Goal: Task Accomplishment & Management: Use online tool/utility

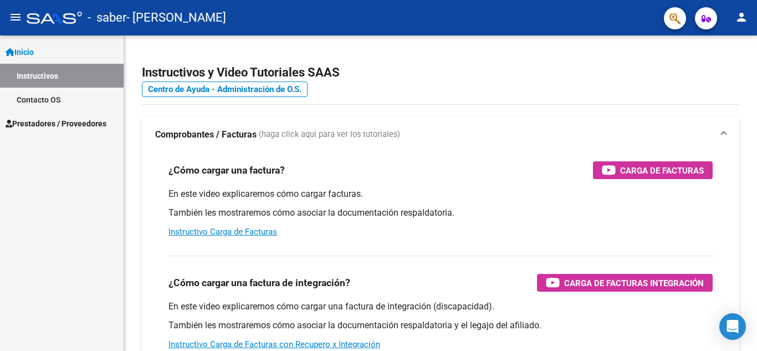
click at [64, 123] on span "Prestadores / Proveedores" at bounding box center [56, 123] width 101 height 12
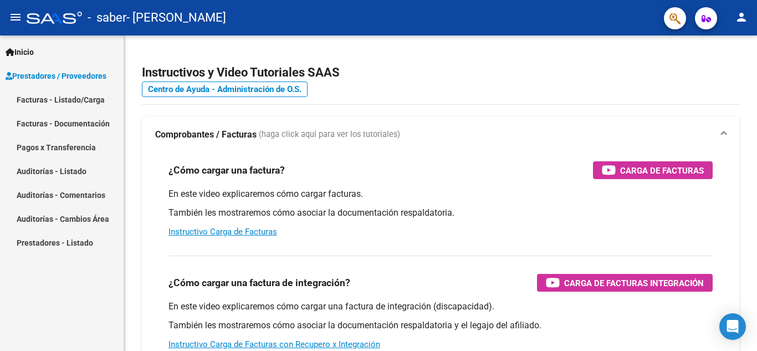
click at [73, 100] on link "Facturas - Listado/Carga" at bounding box center [62, 100] width 124 height 24
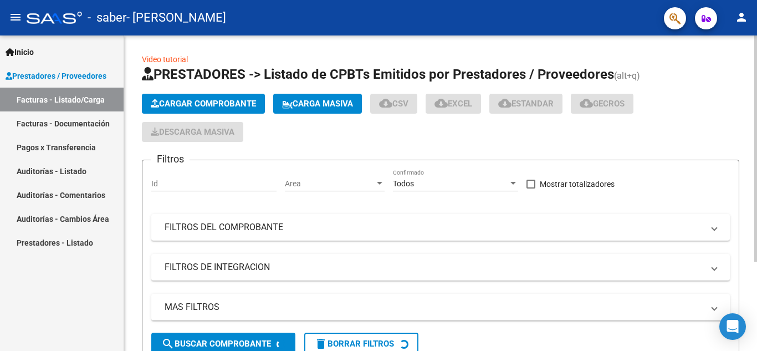
click at [685, 73] on h1 "PRESTADORES -> Listado de CPBTs Emitidos por Prestadores / Proveedores (alt+q)" at bounding box center [440, 74] width 597 height 19
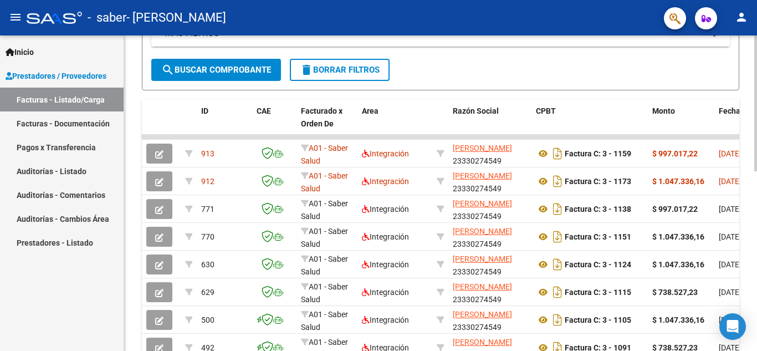
scroll to position [288, 0]
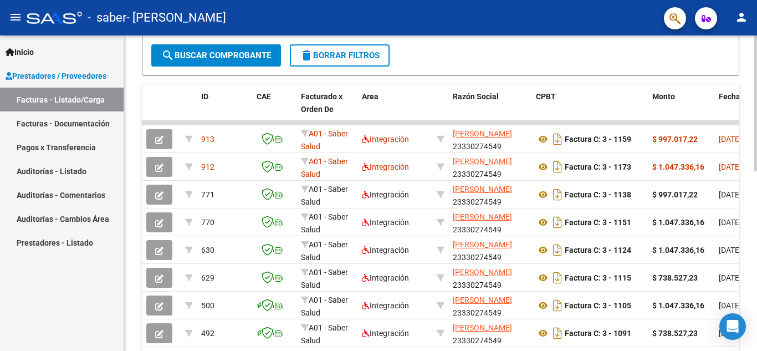
drag, startPoint x: 753, startPoint y: 173, endPoint x: 756, endPoint y: 240, distance: 67.1
click at [756, 240] on div "Video tutorial PRESTADORES -> Listado de CPBTs Emitidos por Prestadores / Prove…" at bounding box center [441, 108] width 635 height 722
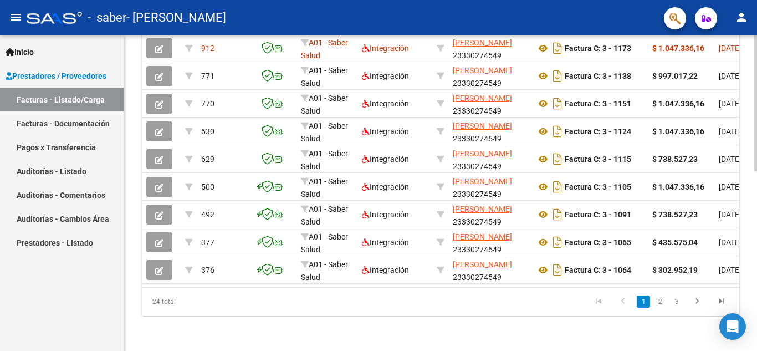
click at [756, 294] on div at bounding box center [755, 283] width 3 height 136
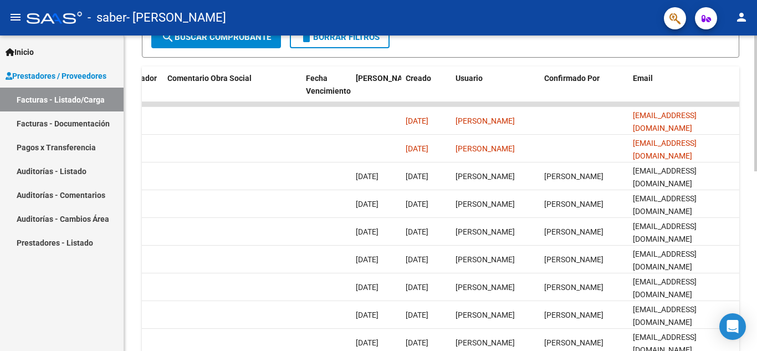
scroll to position [305, 0]
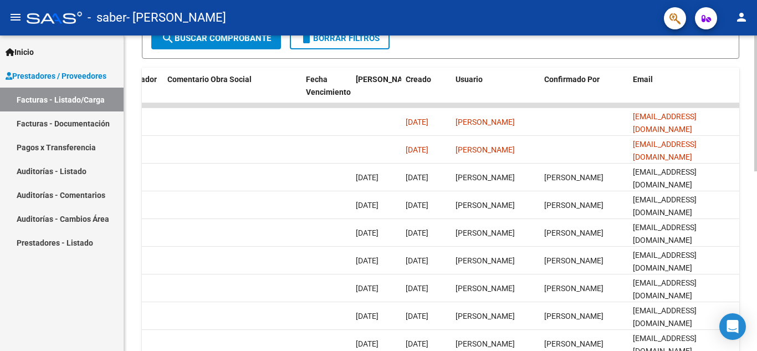
click at [756, 215] on div at bounding box center [755, 238] width 3 height 136
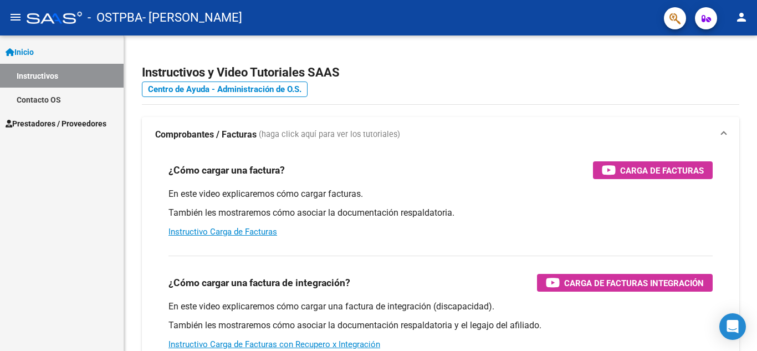
click at [35, 120] on span "Prestadores / Proveedores" at bounding box center [56, 123] width 101 height 12
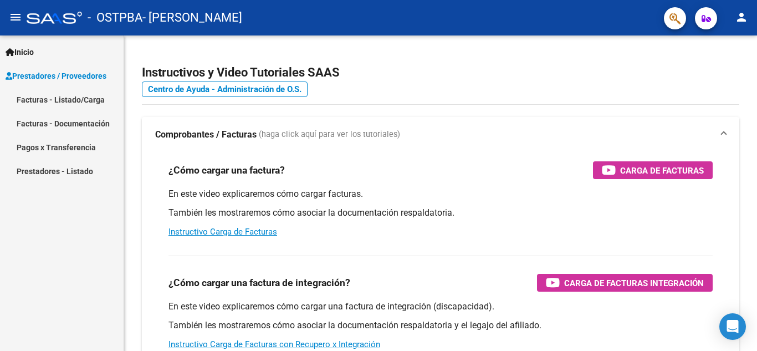
click at [48, 102] on link "Facturas - Listado/Carga" at bounding box center [62, 100] width 124 height 24
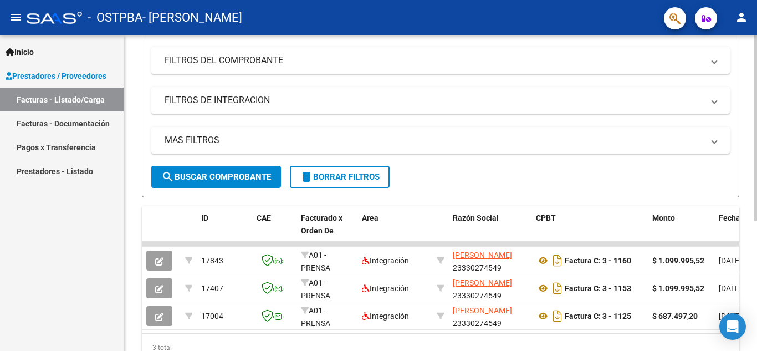
scroll to position [222, 0]
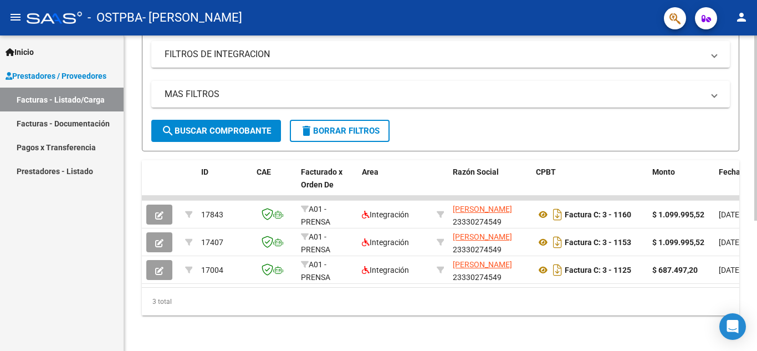
click at [748, 244] on div at bounding box center [755, 258] width 3 height 185
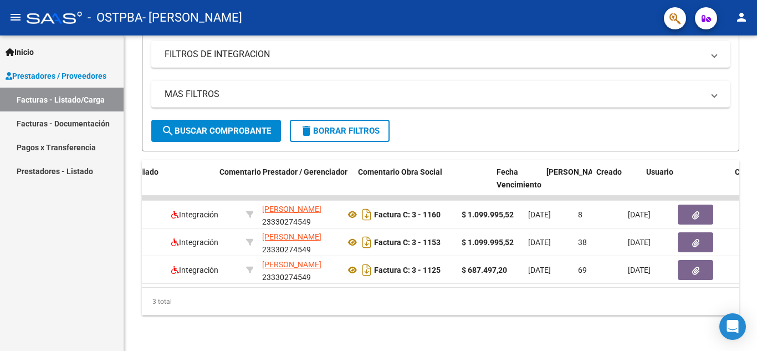
scroll to position [0, 1738]
